Goal: Information Seeking & Learning: Learn about a topic

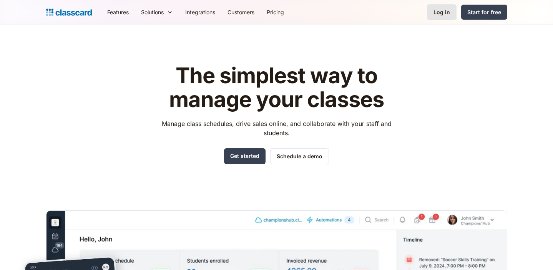
click at [448, 10] on div "Log in" at bounding box center [442, 12] width 17 height 8
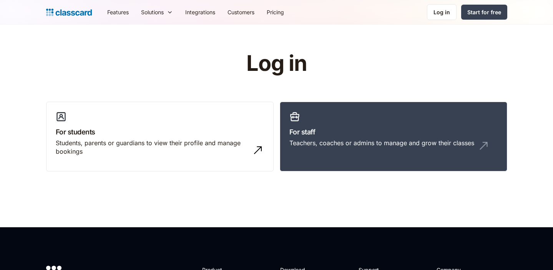
click at [428, 196] on header "Log in For students Students, parents or guardians to view their profile and ma…" at bounding box center [276, 126] width 553 height 202
click at [432, 143] on div "Teachers, coaches or admins to manage and grow their classes" at bounding box center [382, 142] width 185 height 8
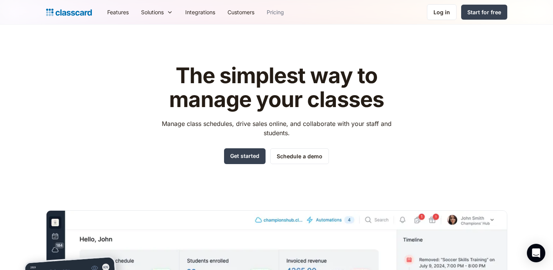
click at [280, 12] on link "Pricing" at bounding box center [276, 11] width 30 height 17
